Goal: Task Accomplishment & Management: Manage account settings

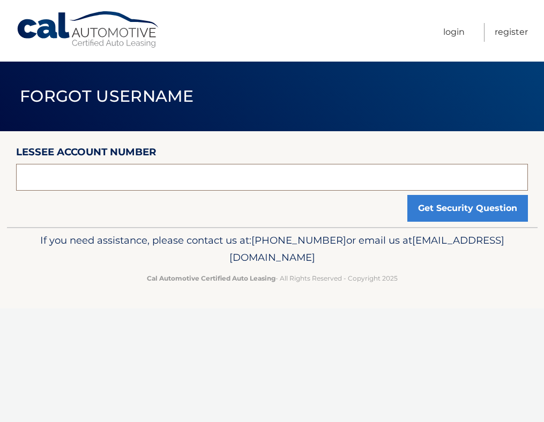
click at [168, 180] on input "text" at bounding box center [272, 177] width 512 height 27
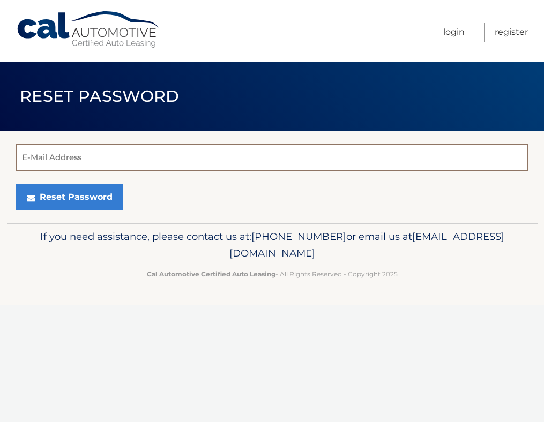
click at [31, 158] on input "E-Mail Address" at bounding box center [272, 157] width 512 height 27
type input "[EMAIL_ADDRESS][PERSON_NAME][DOMAIN_NAME]"
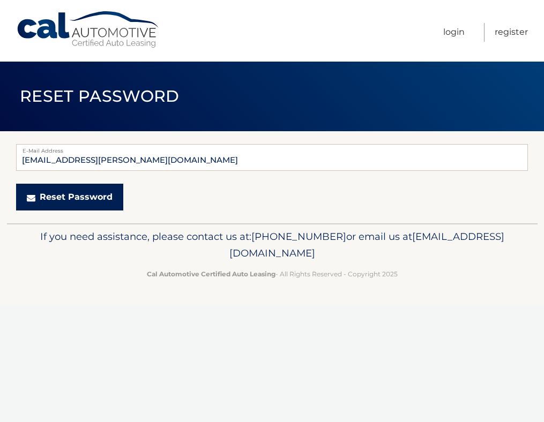
click at [92, 199] on button "Reset Password" at bounding box center [69, 197] width 107 height 27
